Goal: Task Accomplishment & Management: Use online tool/utility

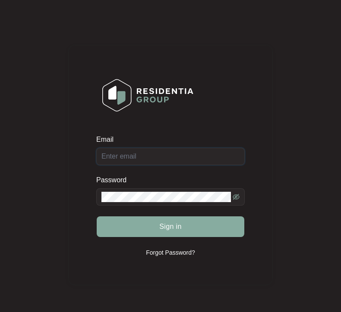
type input "[EMAIL_ADDRESS][DOMAIN_NAME]"
click at [169, 220] on button "Sign in" at bounding box center [170, 226] width 147 height 21
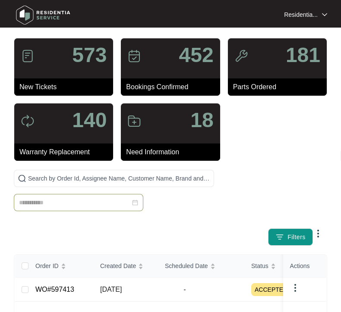
click at [70, 202] on input at bounding box center [74, 202] width 111 height 9
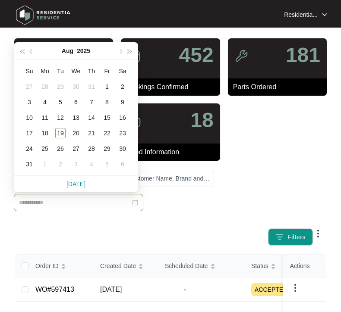
drag, startPoint x: 70, startPoint y: 202, endPoint x: 37, endPoint y: 211, distance: 34.4
click at [32, 212] on div at bounding box center [114, 196] width 200 height 52
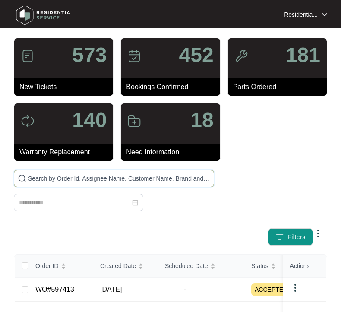
click at [104, 178] on input "text" at bounding box center [119, 178] width 182 height 9
paste input "622386"
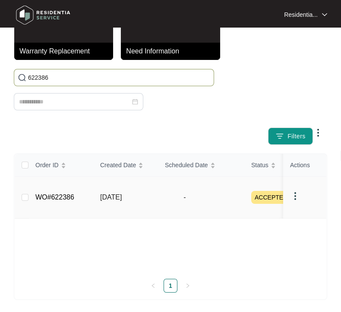
scroll to position [102, 0]
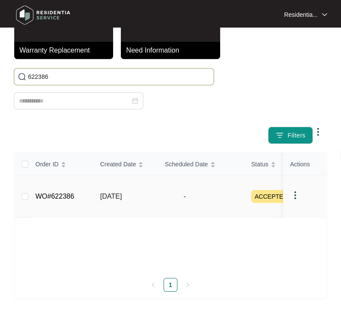
type input "622386"
click at [226, 189] on td "-" at bounding box center [201, 197] width 86 height 42
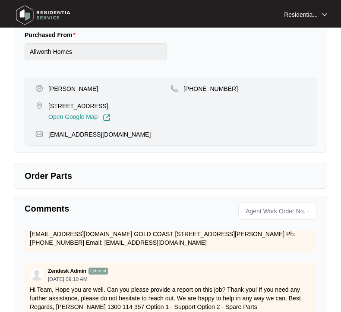
scroll to position [454, 0]
